Goal: Task Accomplishment & Management: Manage account settings

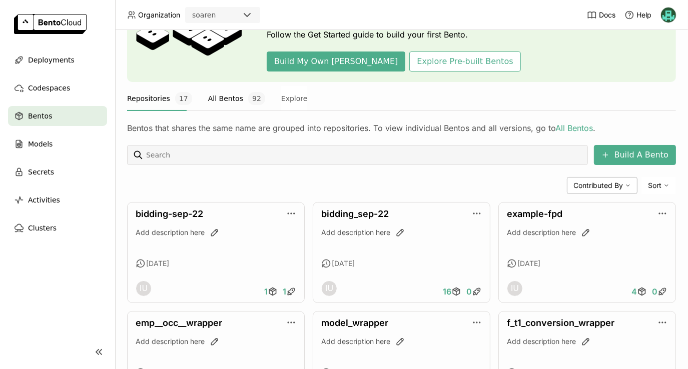
scroll to position [85, 0]
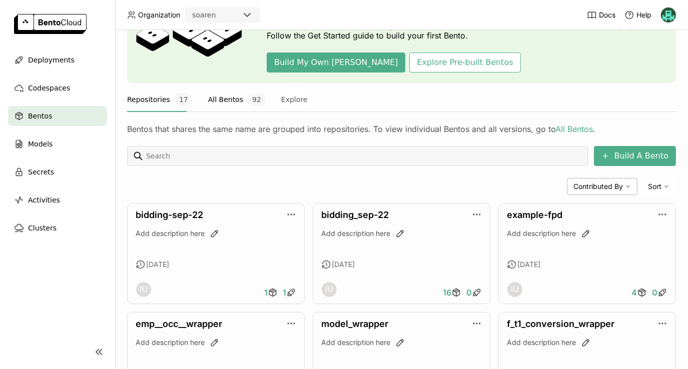
click at [209, 98] on button "All Bentos 92" at bounding box center [236, 99] width 57 height 25
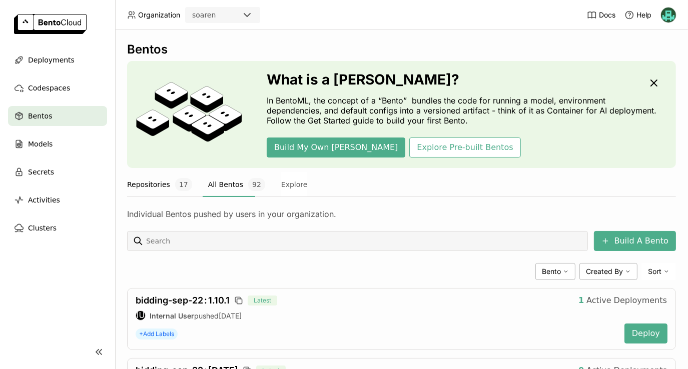
click at [148, 178] on button "Repositories 17" at bounding box center [159, 184] width 65 height 25
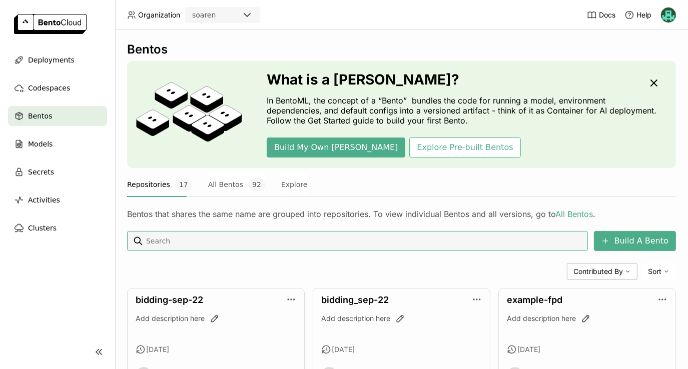
click at [150, 188] on button "Repositories 17" at bounding box center [159, 184] width 65 height 25
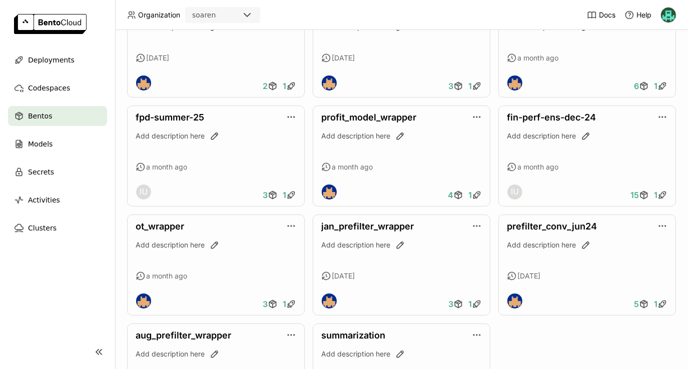
scroll to position [590, 0]
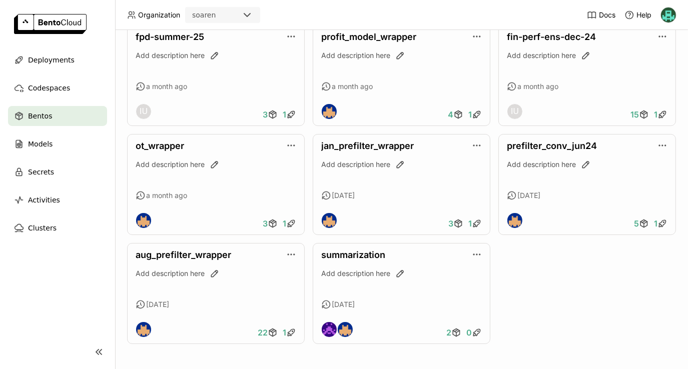
click at [518, 286] on div "bidding-sep-22 Add description here 8 days ago IU 1 1 bidding_sep-22 Add descri…" at bounding box center [401, 21] width 549 height 646
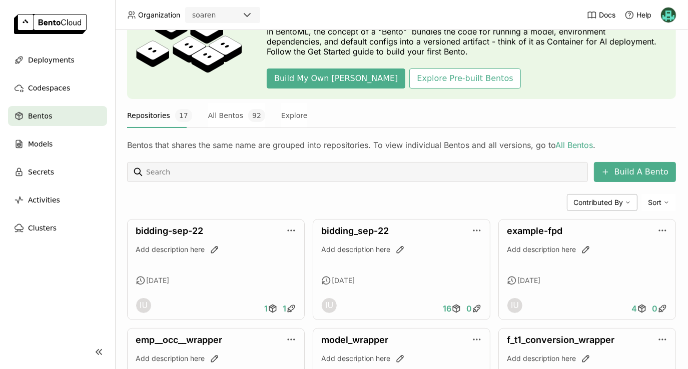
scroll to position [43, 0]
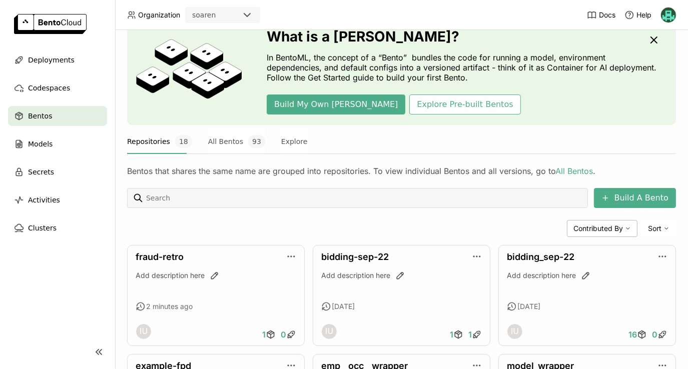
click at [438, 207] on div at bounding box center [357, 198] width 461 height 20
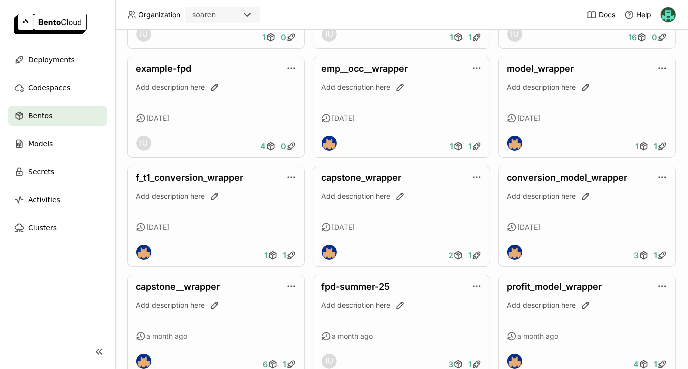
scroll to position [339, 0]
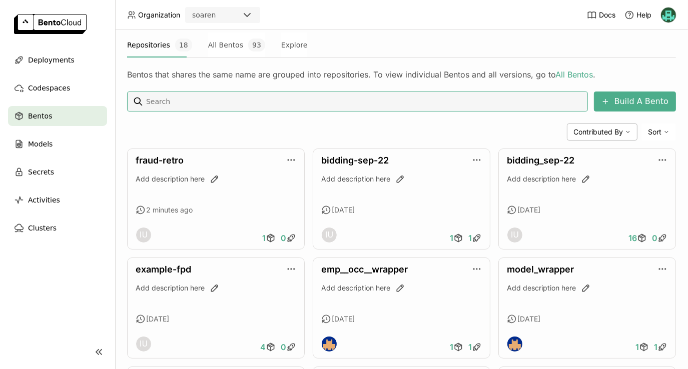
scroll to position [153, 0]
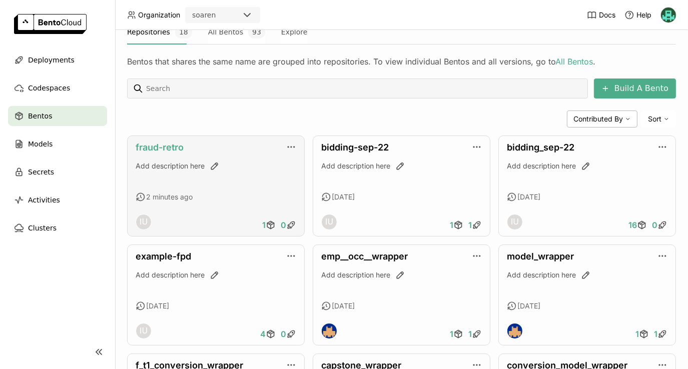
click at [164, 148] on link "fraud-retro" at bounding box center [160, 147] width 48 height 11
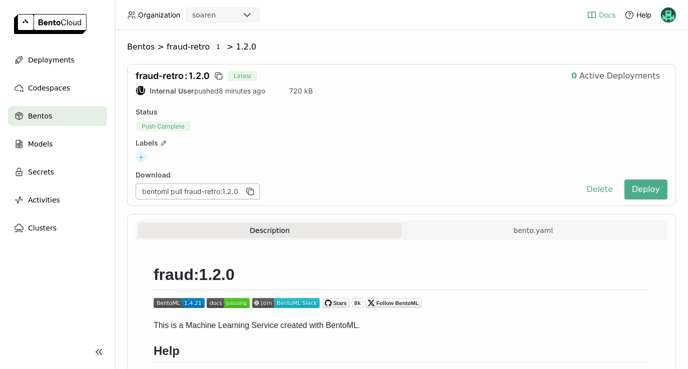
click at [597, 14] on link "Docs" at bounding box center [601, 15] width 29 height 10
click at [178, 49] on span "fraud-retro" at bounding box center [188, 47] width 43 height 10
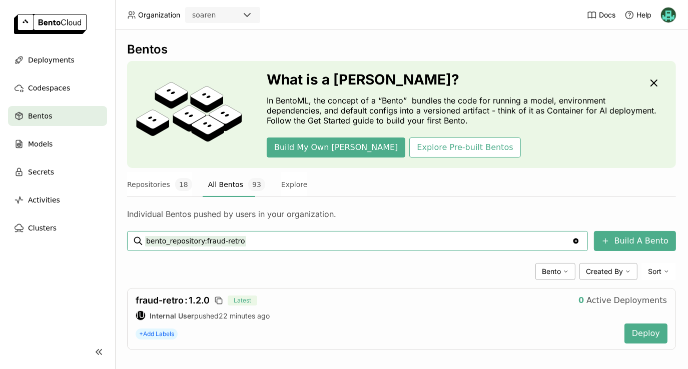
scroll to position [7, 0]
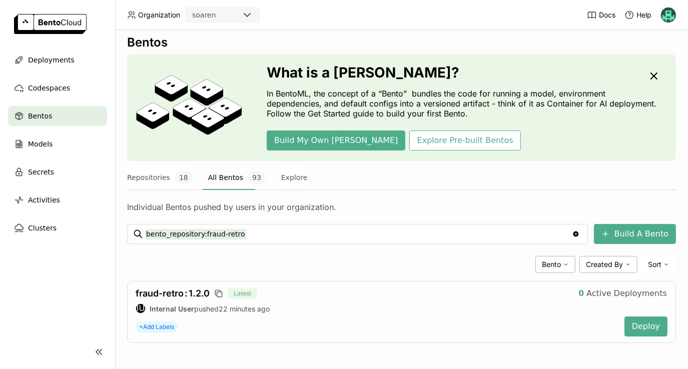
click at [245, 260] on div "Bento Created By Sort" at bounding box center [401, 264] width 549 height 17
click at [175, 292] on span "fraud-retro : 1.2.0" at bounding box center [173, 293] width 74 height 11
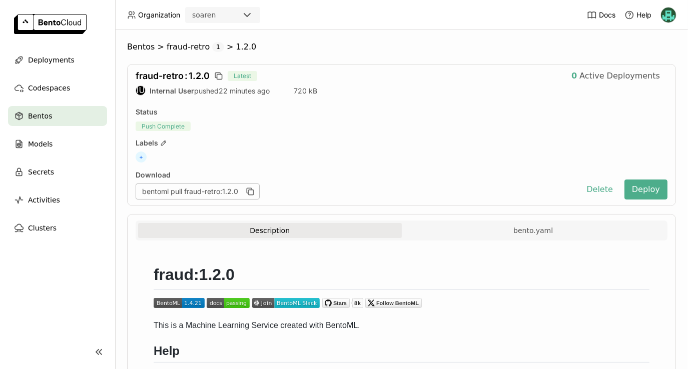
click at [38, 119] on span "Bentos" at bounding box center [40, 116] width 24 height 12
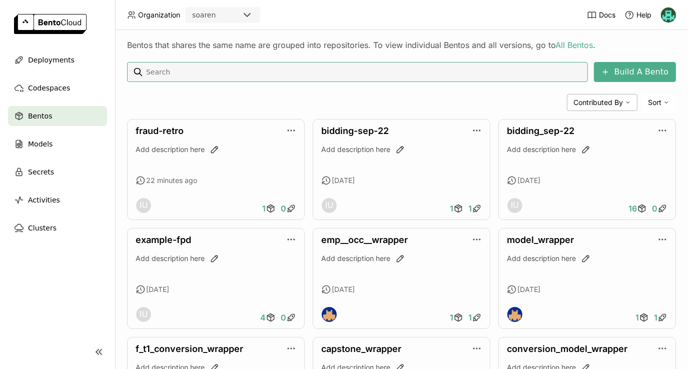
scroll to position [171, 0]
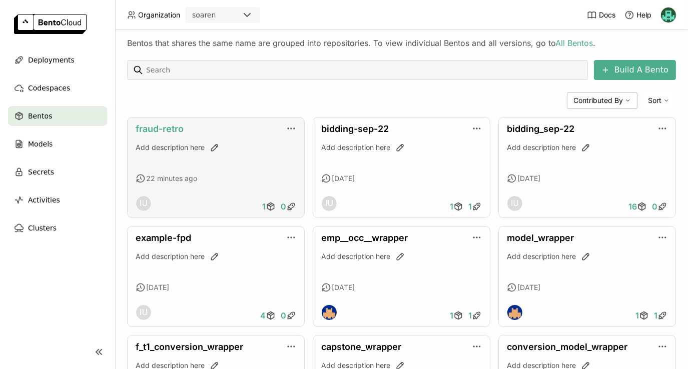
click at [163, 128] on link "fraud-retro" at bounding box center [160, 129] width 48 height 11
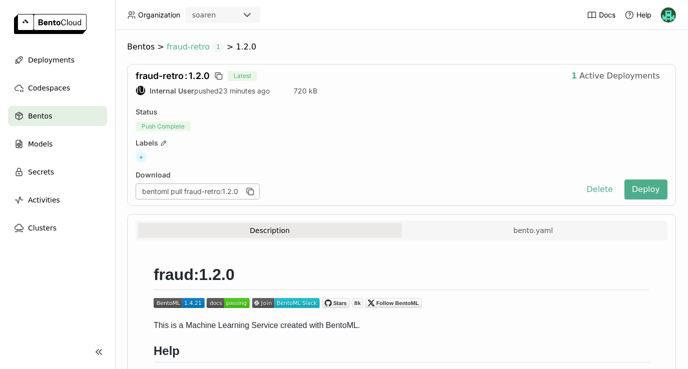
click at [174, 44] on span "fraud-retro" at bounding box center [188, 47] width 43 height 10
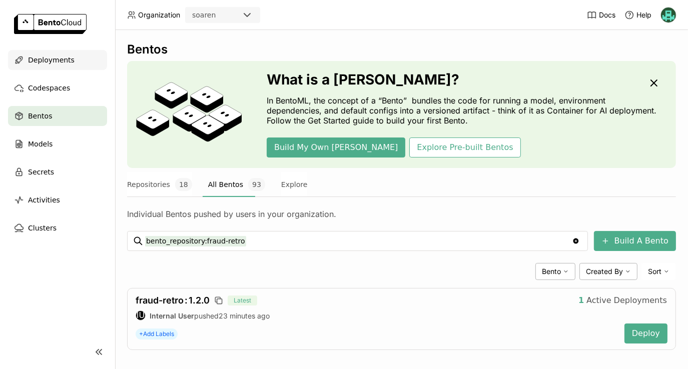
click at [42, 54] on span "Deployments" at bounding box center [51, 60] width 47 height 12
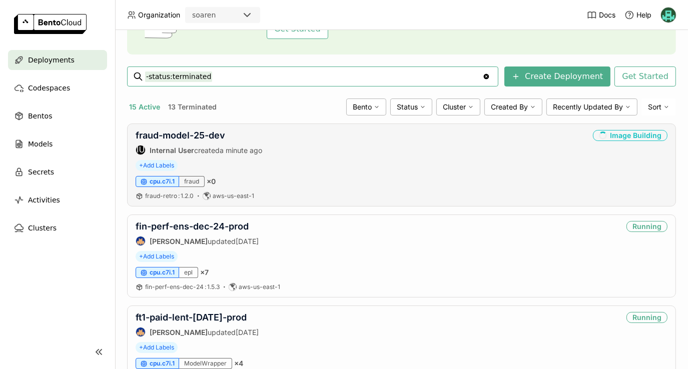
scroll to position [114, 0]
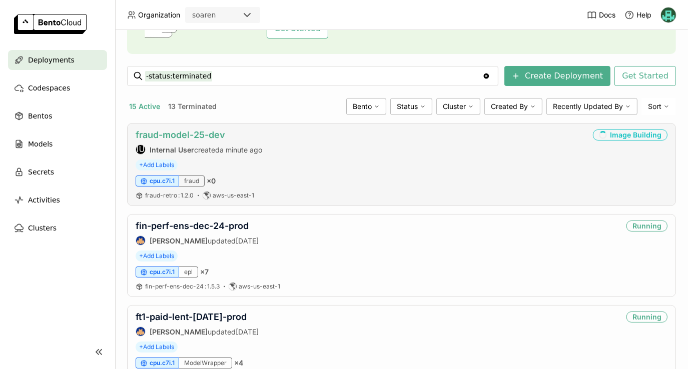
click at [208, 134] on link "fraud-model-25-dev" at bounding box center [181, 135] width 90 height 11
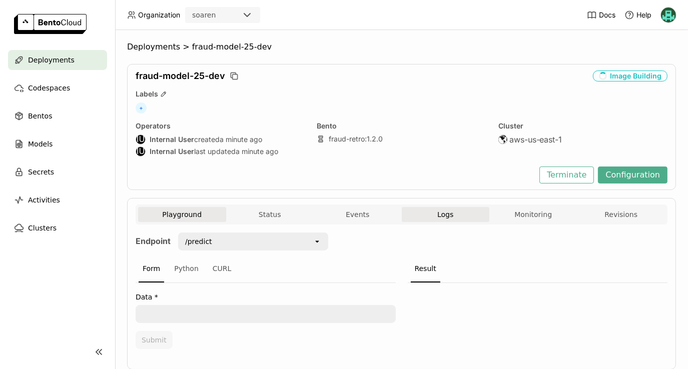
click at [454, 216] on button "Logs" at bounding box center [446, 214] width 88 height 15
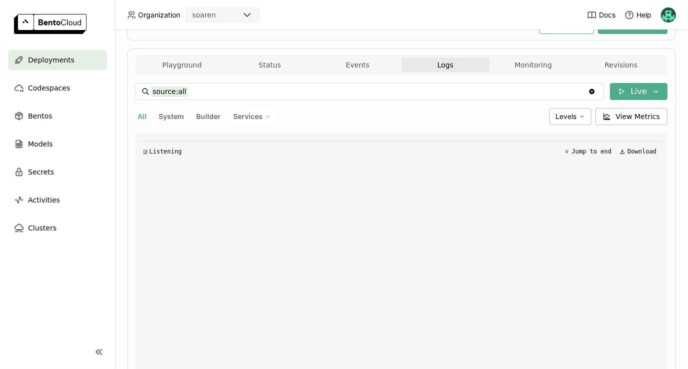
scroll to position [149, 0]
click at [165, 65] on button "Playground" at bounding box center [182, 66] width 88 height 15
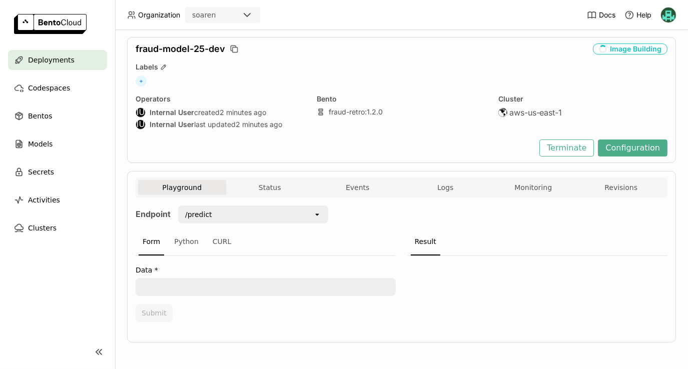
scroll to position [27, 0]
click at [185, 241] on div "Python" at bounding box center [186, 242] width 33 height 27
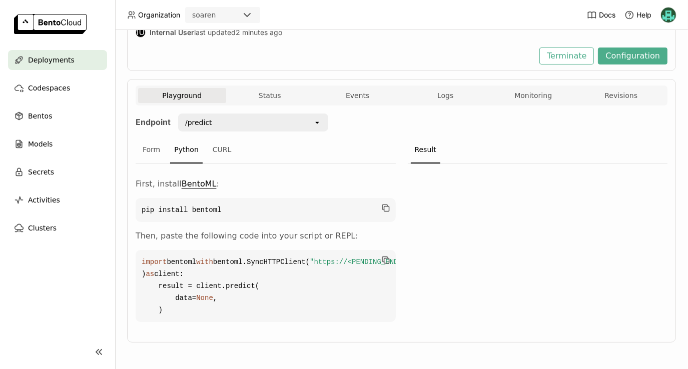
scroll to position [155, 0]
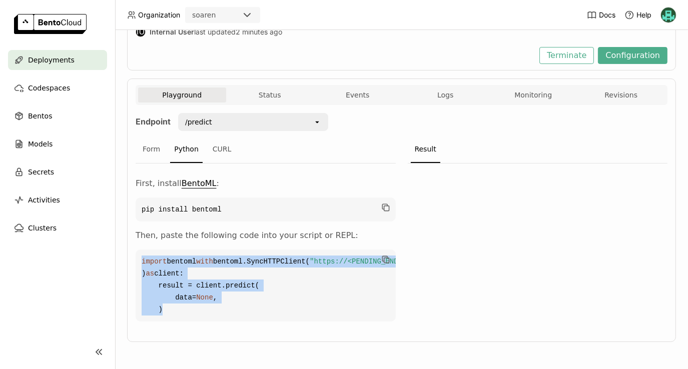
drag, startPoint x: 174, startPoint y: 313, endPoint x: 134, endPoint y: 229, distance: 92.6
click at [134, 229] on div "Playground Status Events Logs Monitoring Revisions Endpoint /predict open Form …" at bounding box center [401, 211] width 549 height 264
click at [381, 255] on icon "button" at bounding box center [386, 260] width 10 height 10
click at [438, 88] on button "Logs" at bounding box center [446, 95] width 88 height 15
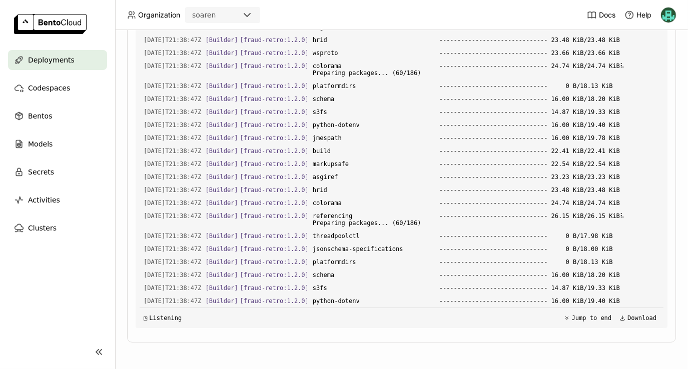
scroll to position [13981, 0]
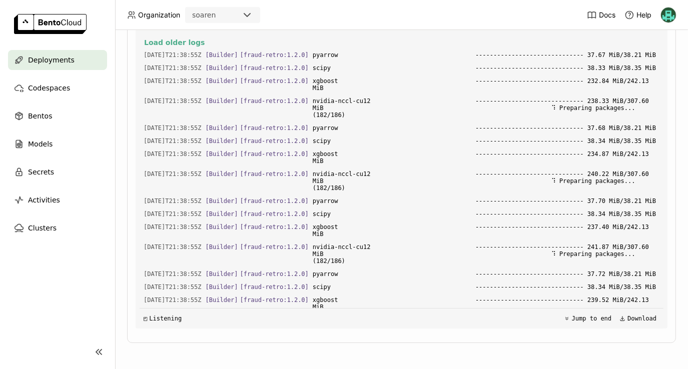
click at [55, 56] on span "Deployments" at bounding box center [51, 60] width 47 height 12
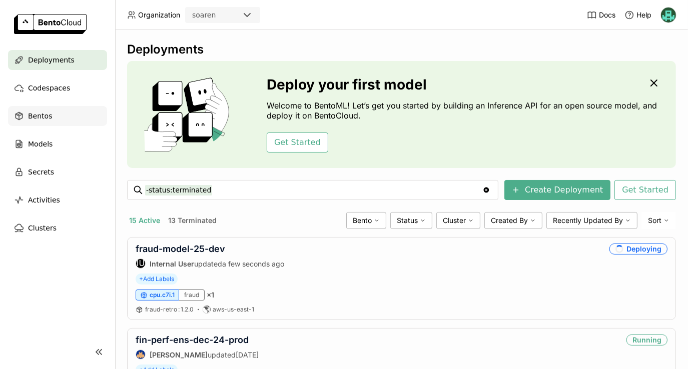
click at [38, 121] on span "Bentos" at bounding box center [40, 116] width 24 height 12
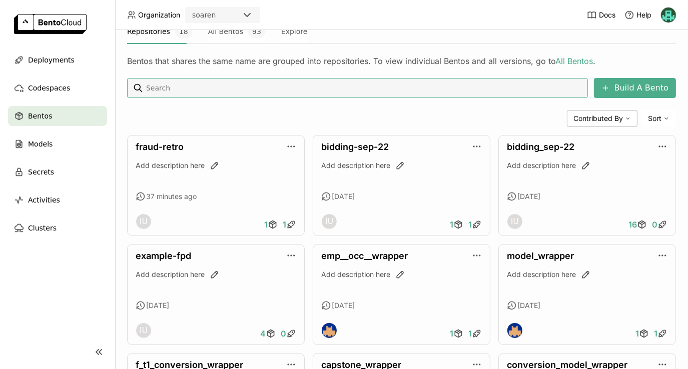
scroll to position [154, 0]
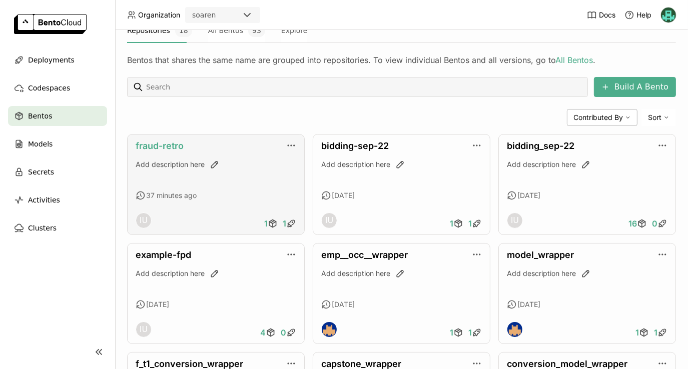
click at [174, 148] on link "fraud-retro" at bounding box center [160, 146] width 48 height 11
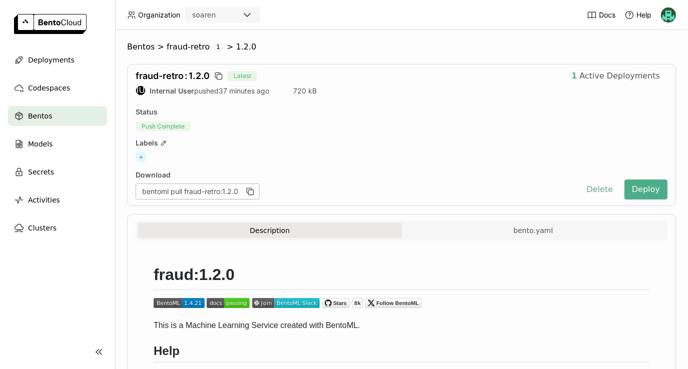
click at [599, 189] on button "Delete" at bounding box center [600, 190] width 42 height 20
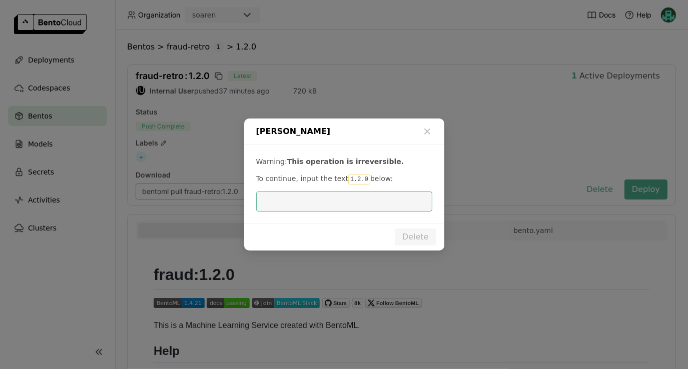
click at [334, 207] on input "dialog" at bounding box center [344, 201] width 164 height 19
type input "1.2.0"
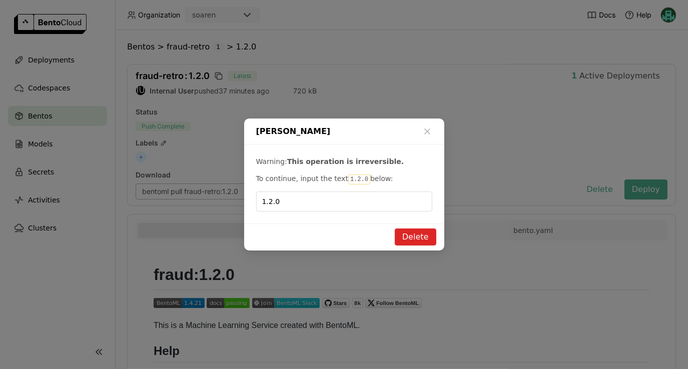
click at [417, 238] on button "Delete" at bounding box center [416, 237] width 42 height 17
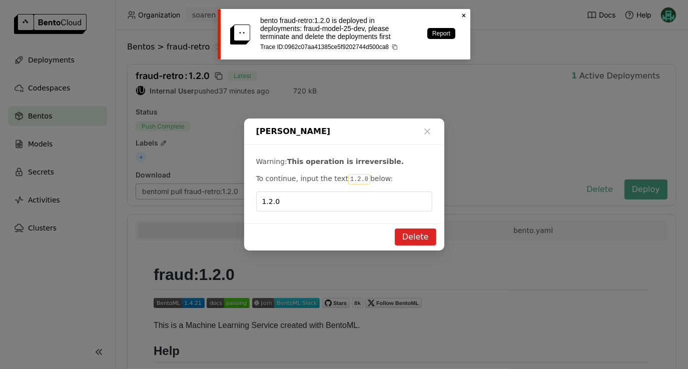
click at [466, 17] on icon "Close" at bounding box center [464, 16] width 8 height 8
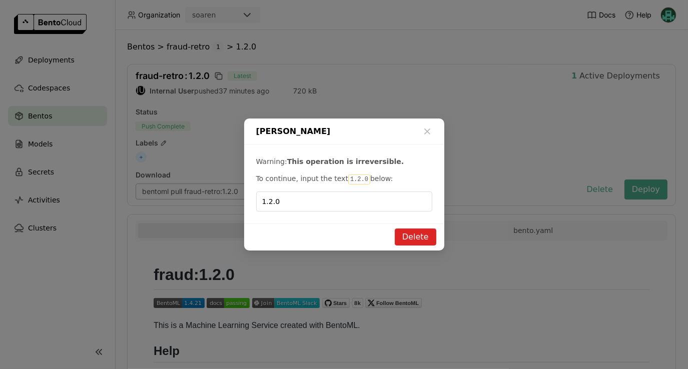
click at [411, 229] on button "Delete" at bounding box center [416, 237] width 42 height 17
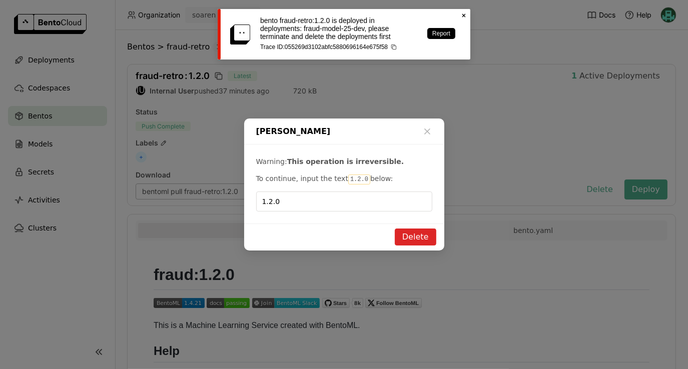
click at [465, 14] on icon "Close" at bounding box center [464, 16] width 8 height 8
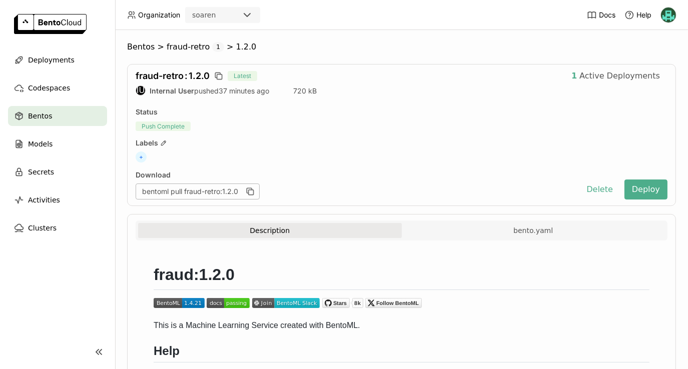
click at [51, 60] on div "Delete Bento Warning: This operation is irreversible. To continue, input the te…" at bounding box center [344, 184] width 688 height 369
click at [51, 60] on span "Deployments" at bounding box center [51, 60] width 47 height 12
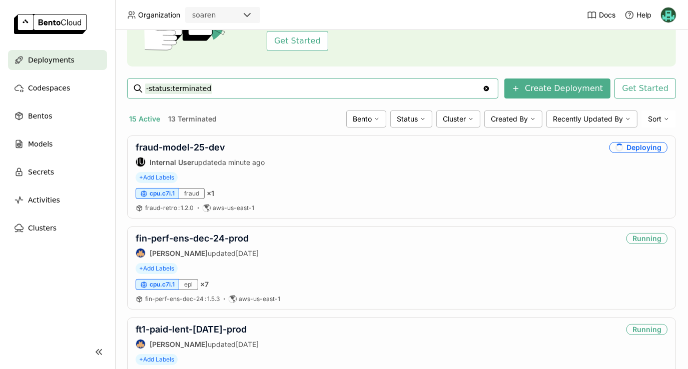
scroll to position [102, 0]
click at [177, 148] on link "fraud-model-25-dev" at bounding box center [181, 147] width 90 height 11
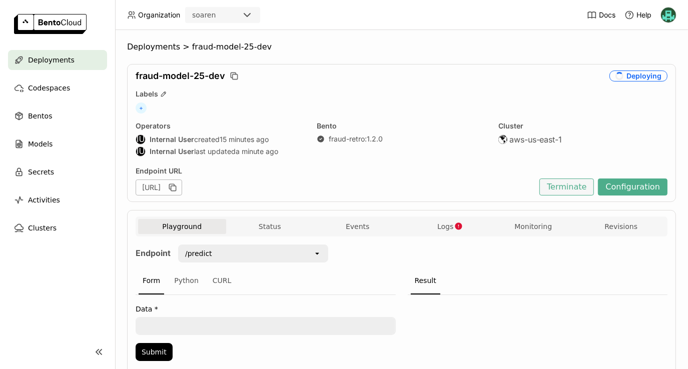
click at [569, 186] on button "Terminate" at bounding box center [566, 187] width 55 height 17
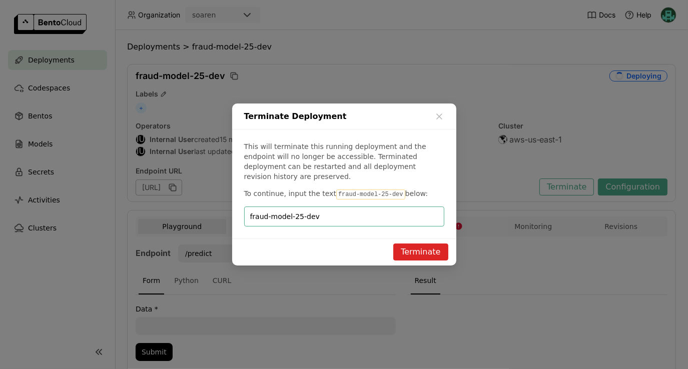
type input "fraud-model-25-dev"
click at [425, 249] on button "Terminate" at bounding box center [420, 252] width 55 height 17
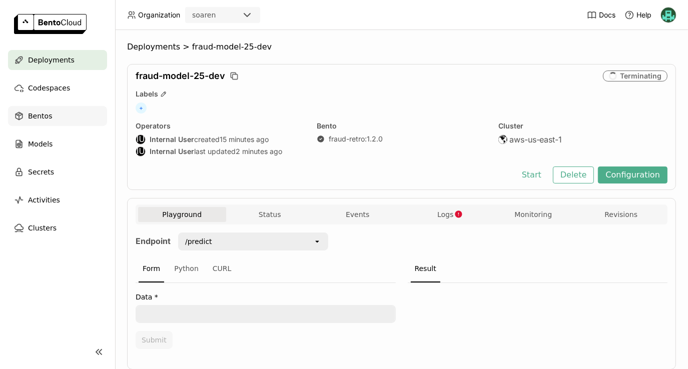
click at [38, 112] on span "Bentos" at bounding box center [40, 116] width 24 height 12
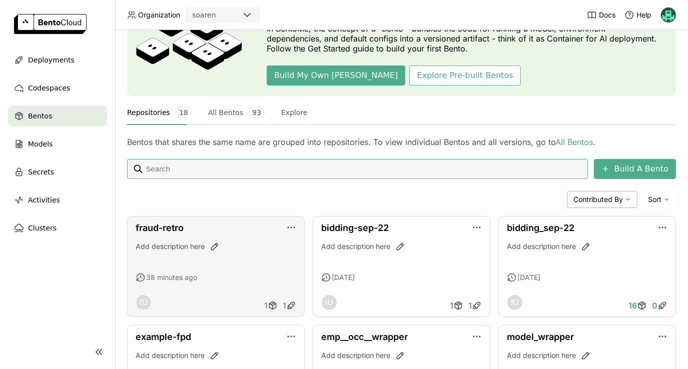
scroll to position [73, 0]
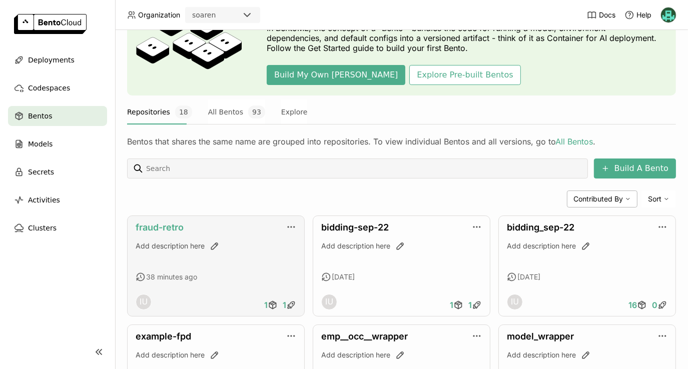
click at [147, 227] on link "fraud-retro" at bounding box center [160, 227] width 48 height 11
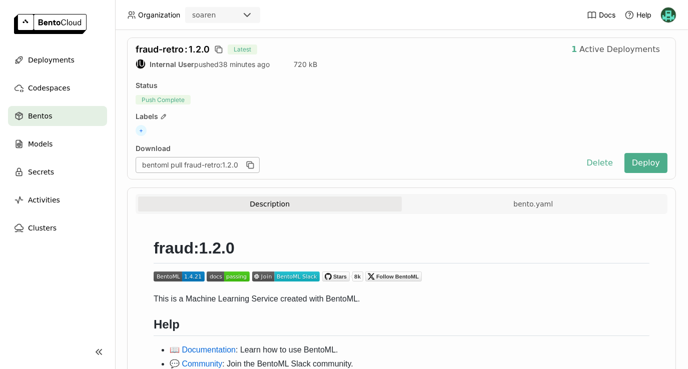
scroll to position [19, 0]
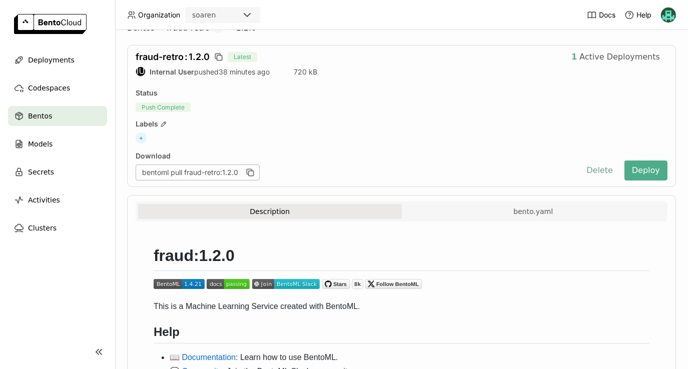
click at [597, 169] on button "Delete" at bounding box center [600, 171] width 42 height 20
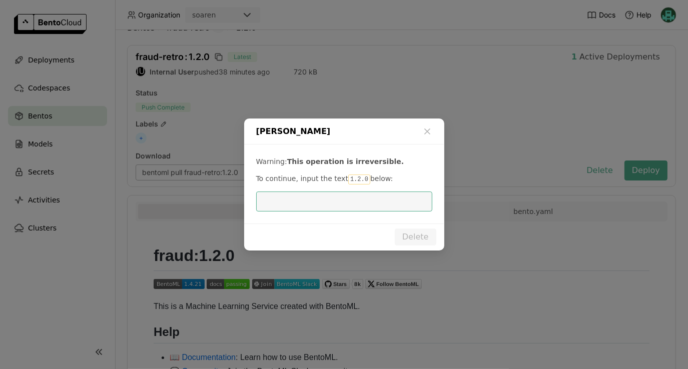
click at [374, 205] on input "dialog" at bounding box center [344, 201] width 164 height 19
type input "1.2.0"
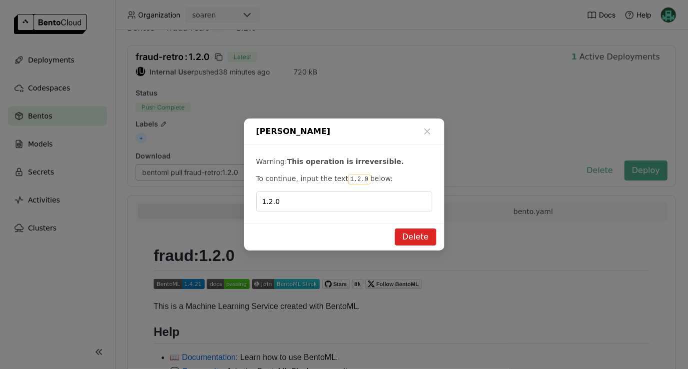
click at [416, 238] on button "Delete" at bounding box center [416, 237] width 42 height 17
click at [411, 242] on button "Delete" at bounding box center [416, 237] width 42 height 17
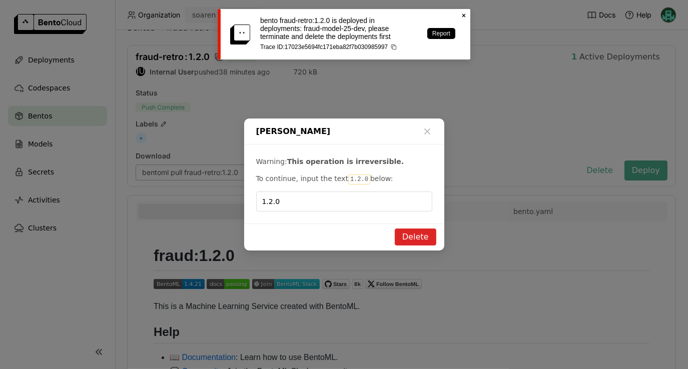
click at [427, 126] on div "Delete Bento" at bounding box center [344, 132] width 200 height 26
click at [463, 17] on icon "Close" at bounding box center [464, 16] width 8 height 8
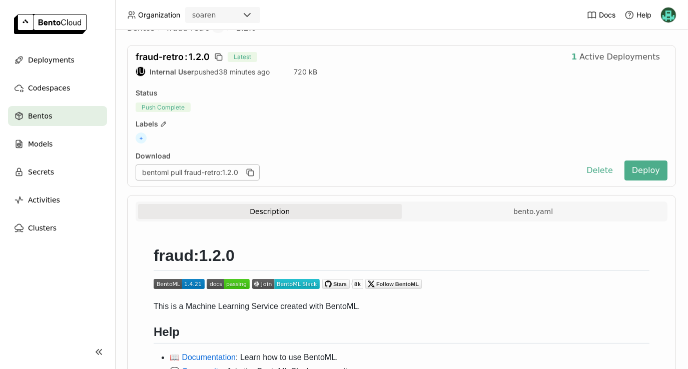
click at [56, 64] on div "Delete Bento Warning: This operation is irreversible. To continue, input the te…" at bounding box center [344, 184] width 688 height 369
click at [56, 64] on span "Deployments" at bounding box center [51, 60] width 47 height 12
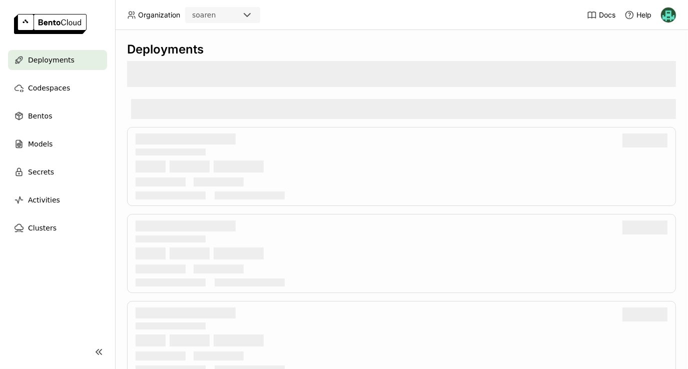
click at [56, 64] on span "Deployments" at bounding box center [51, 60] width 47 height 12
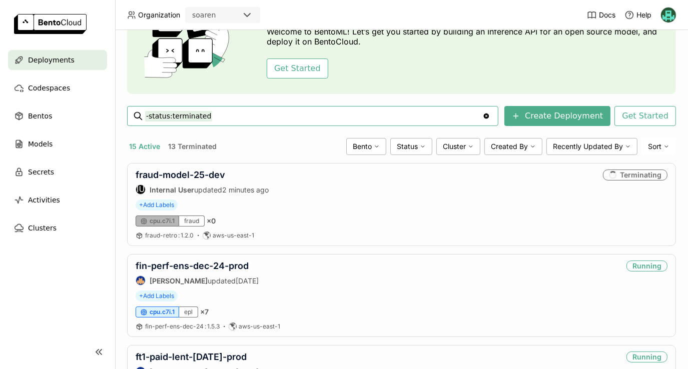
scroll to position [79, 0]
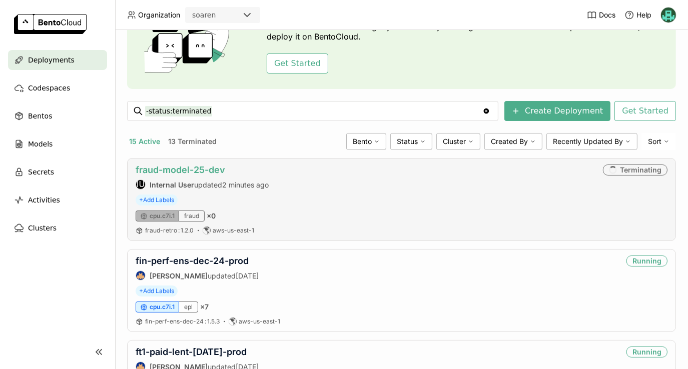
click at [181, 171] on link "fraud-model-25-dev" at bounding box center [181, 170] width 90 height 11
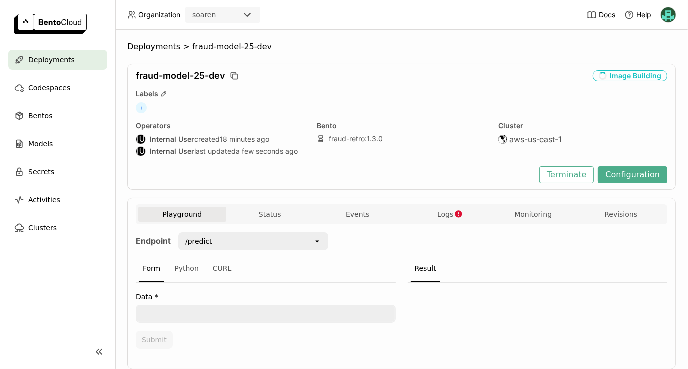
click at [162, 75] on span "fraud-model-25-dev" at bounding box center [181, 76] width 90 height 11
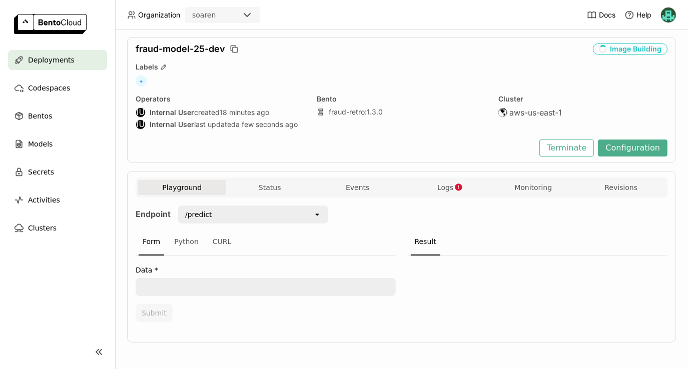
scroll to position [27, 0]
click at [445, 190] on span "Logs" at bounding box center [445, 188] width 16 height 9
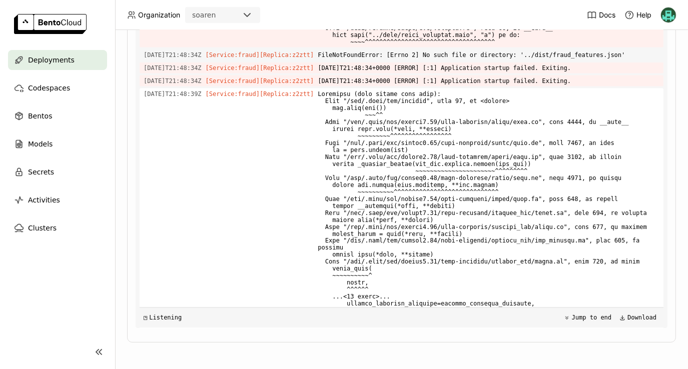
scroll to position [1721, 0]
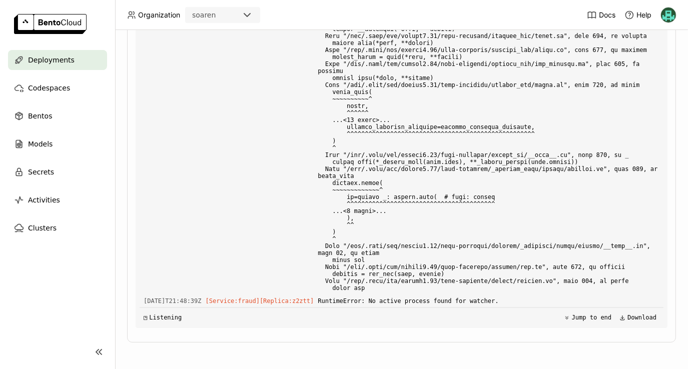
click at [58, 62] on span "Deployments" at bounding box center [51, 60] width 47 height 12
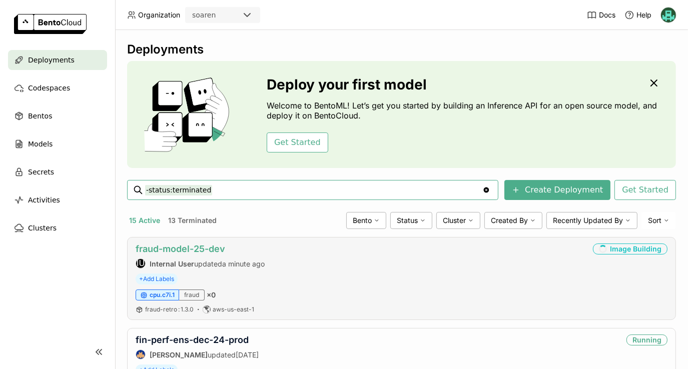
click at [202, 250] on link "fraud-model-25-dev" at bounding box center [181, 249] width 90 height 11
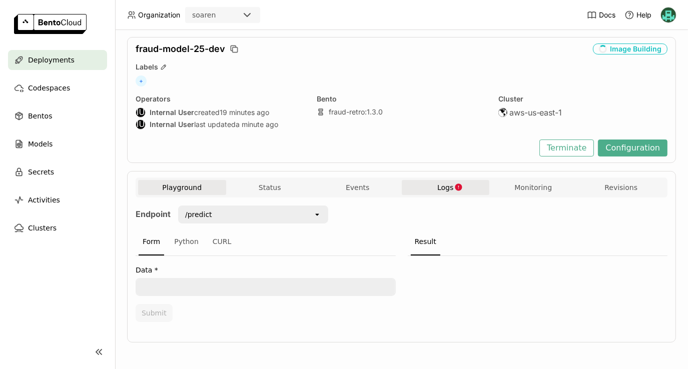
click at [440, 190] on span "Logs" at bounding box center [445, 187] width 16 height 9
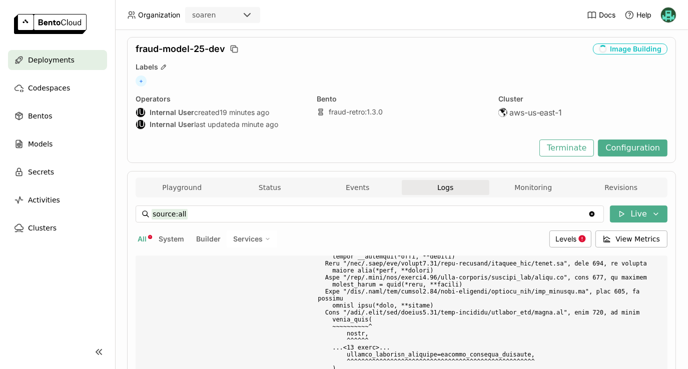
scroll to position [255, 0]
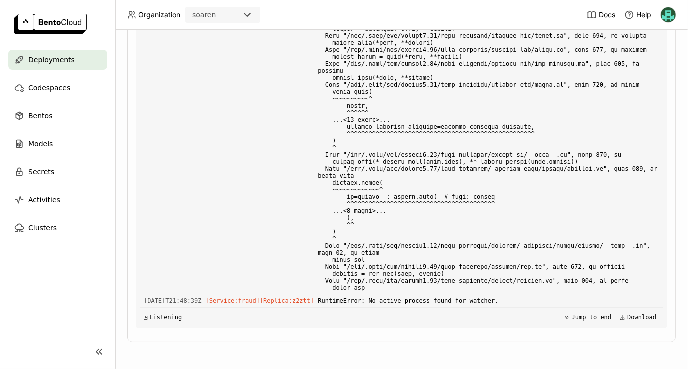
click at [46, 58] on span "Deployments" at bounding box center [51, 60] width 47 height 12
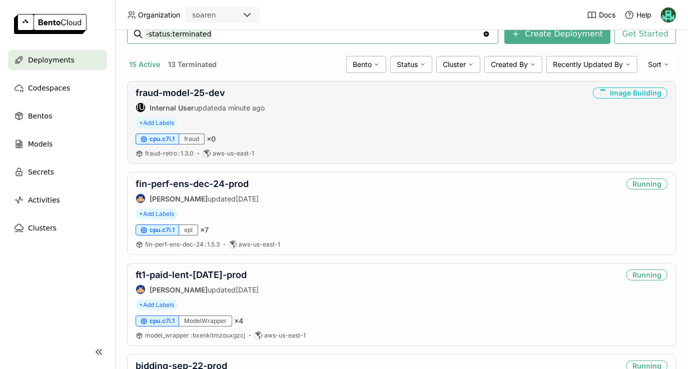
scroll to position [145, 0]
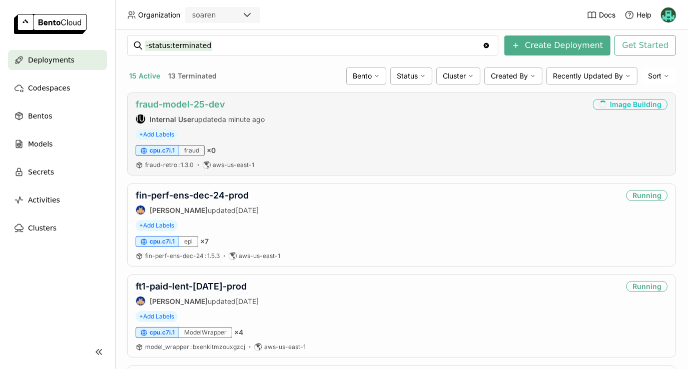
click at [195, 108] on link "fraud-model-25-dev" at bounding box center [181, 104] width 90 height 11
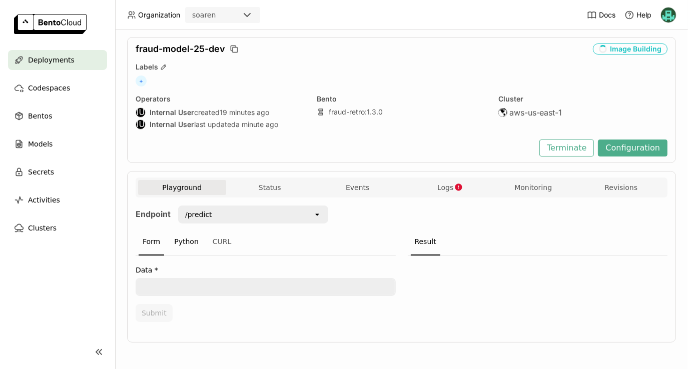
click at [179, 240] on div "Python" at bounding box center [186, 242] width 33 height 27
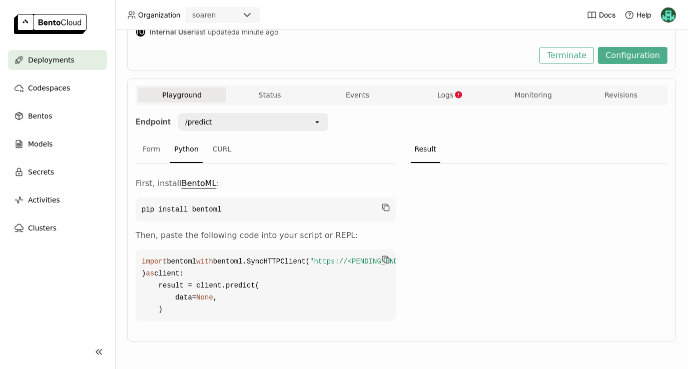
click at [209, 198] on code "pip install bentoml" at bounding box center [266, 210] width 260 height 24
click at [384, 206] on icon "button" at bounding box center [386, 208] width 5 height 5
click at [444, 91] on span "Logs" at bounding box center [445, 95] width 16 height 9
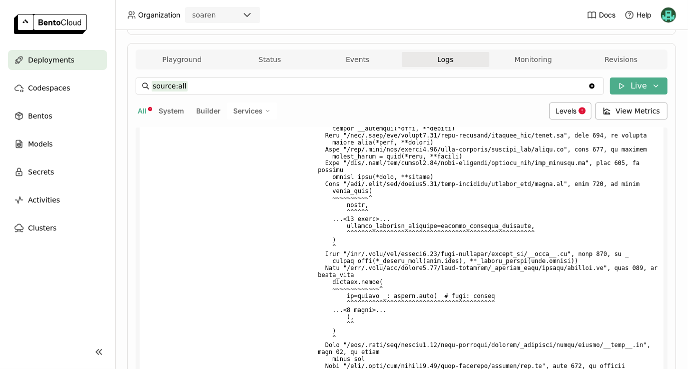
scroll to position [255, 0]
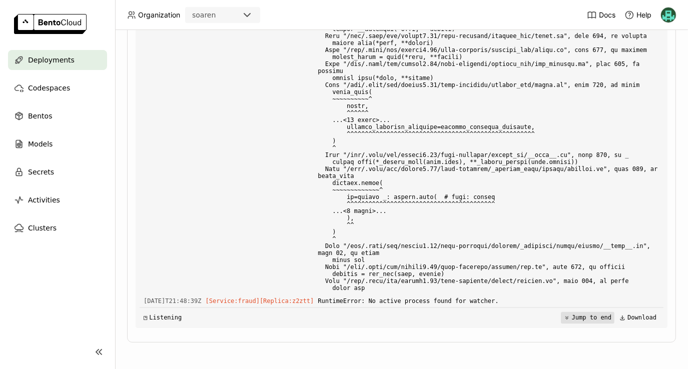
click at [567, 315] on button "Jump to end" at bounding box center [588, 318] width 54 height 12
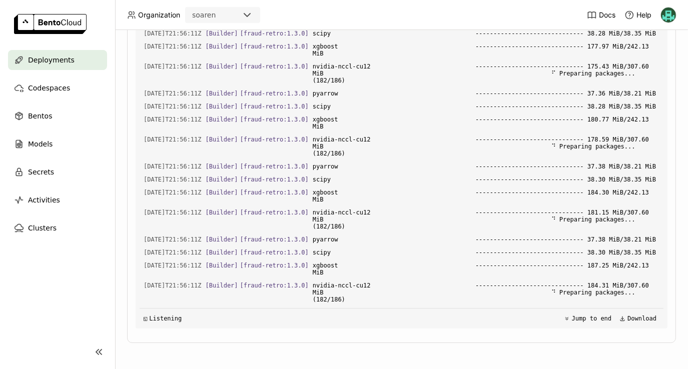
scroll to position [13121, 0]
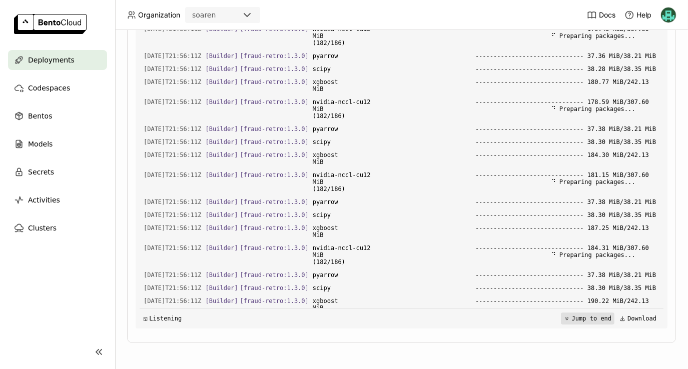
click at [581, 317] on button "Jump to end" at bounding box center [588, 319] width 54 height 12
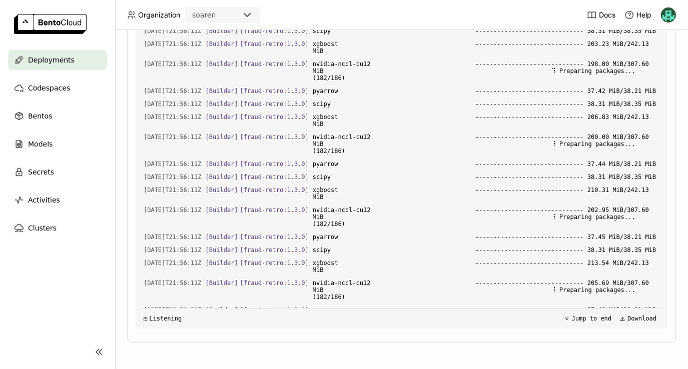
scroll to position [0, 0]
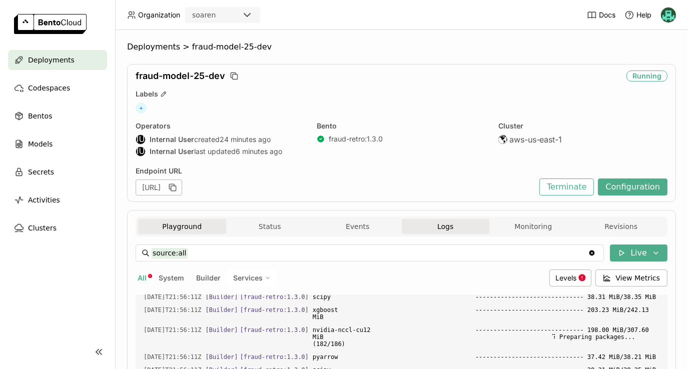
click at [190, 223] on button "Playground" at bounding box center [182, 226] width 88 height 15
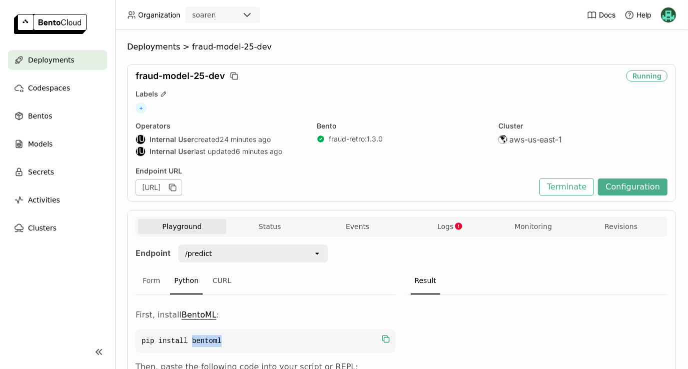
scroll to position [167, 0]
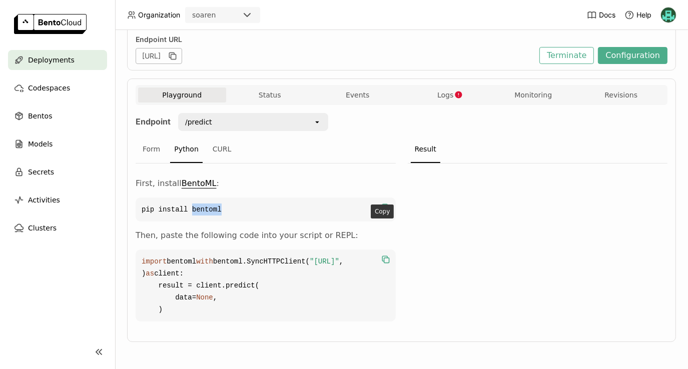
click at [382, 255] on icon "button" at bounding box center [386, 260] width 10 height 10
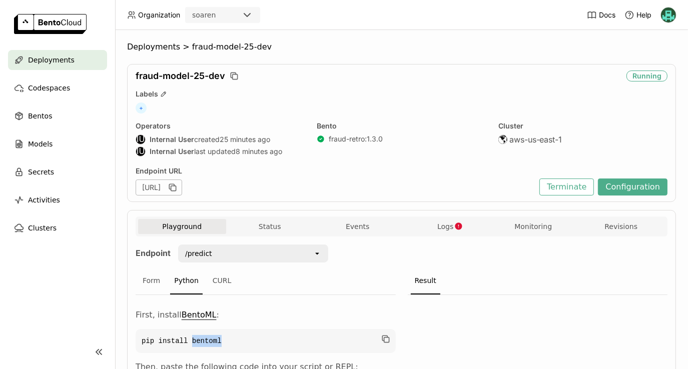
scroll to position [167, 0]
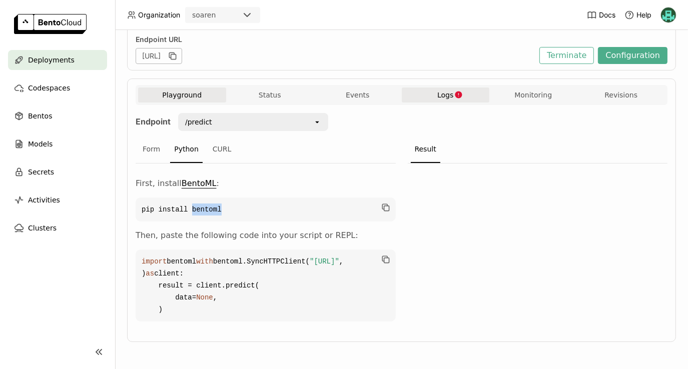
click at [448, 88] on button "Logs" at bounding box center [446, 95] width 88 height 15
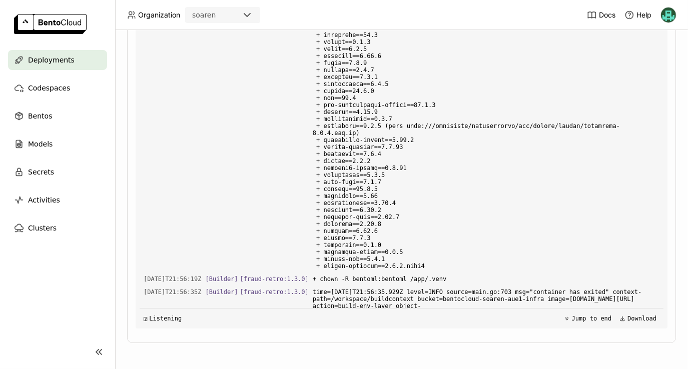
scroll to position [16628, 0]
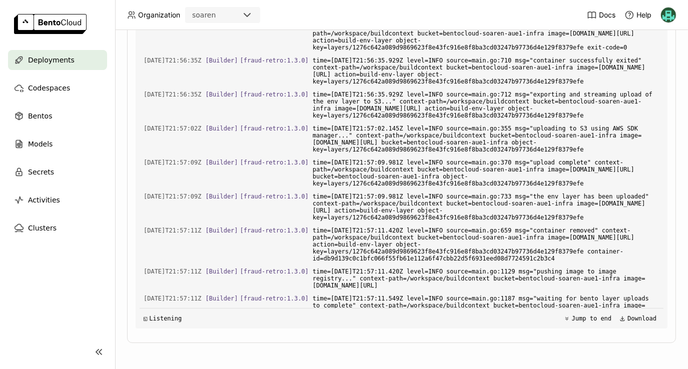
drag, startPoint x: 370, startPoint y: 247, endPoint x: 461, endPoint y: 246, distance: 91.1
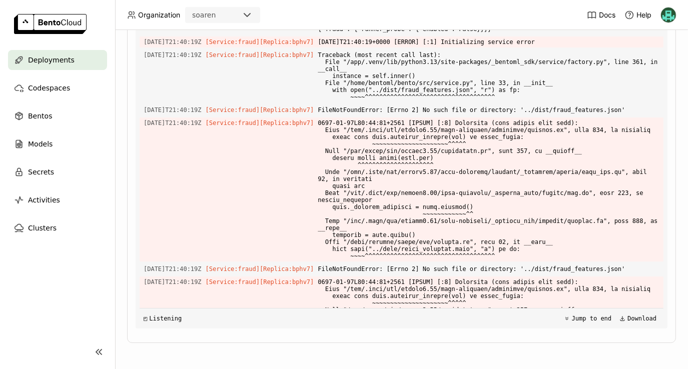
scroll to position [0, 0]
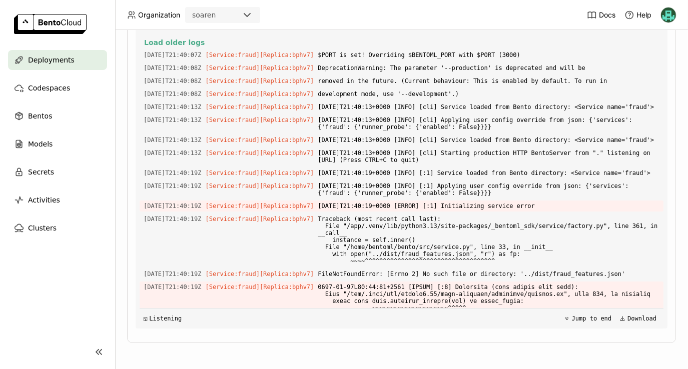
click at [47, 53] on div "Deployments" at bounding box center [57, 60] width 99 height 20
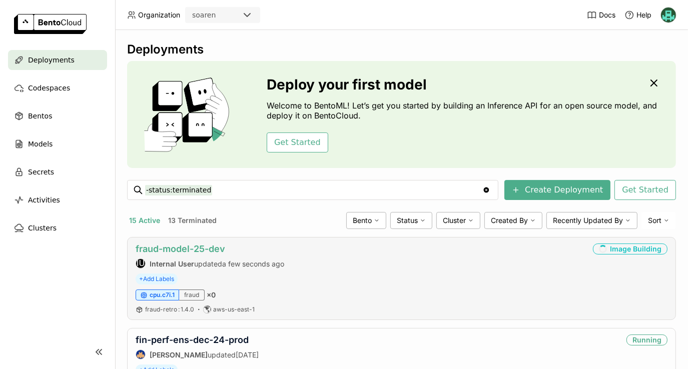
click at [176, 247] on link "fraud-model-25-dev" at bounding box center [181, 249] width 90 height 11
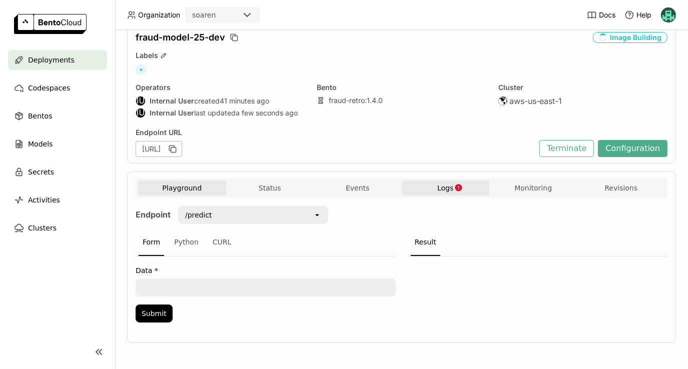
click at [428, 189] on button "Logs" at bounding box center [446, 188] width 88 height 15
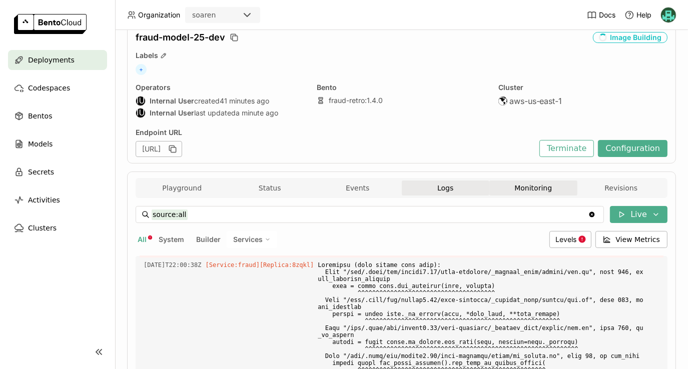
scroll to position [266, 0]
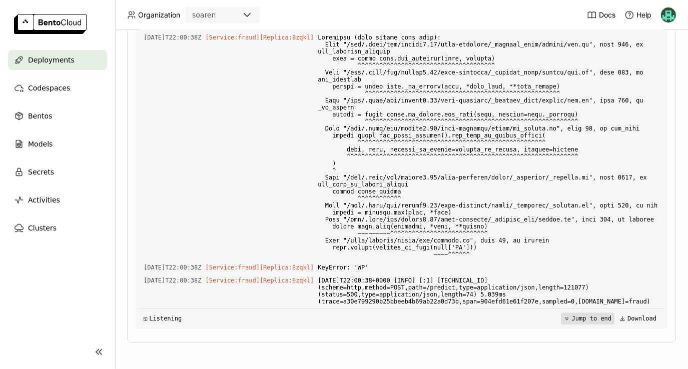
click at [570, 316] on button "Jump to end" at bounding box center [588, 319] width 54 height 12
click at [573, 318] on button "Jump to end" at bounding box center [588, 319] width 54 height 12
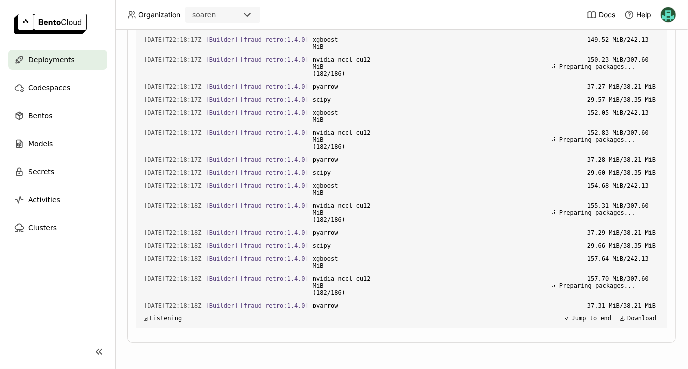
scroll to position [15745, 0]
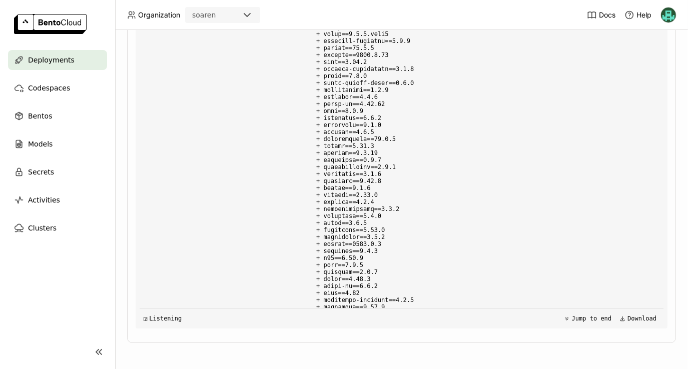
scroll to position [16188, 0]
